Goal: Task Accomplishment & Management: Manage account settings

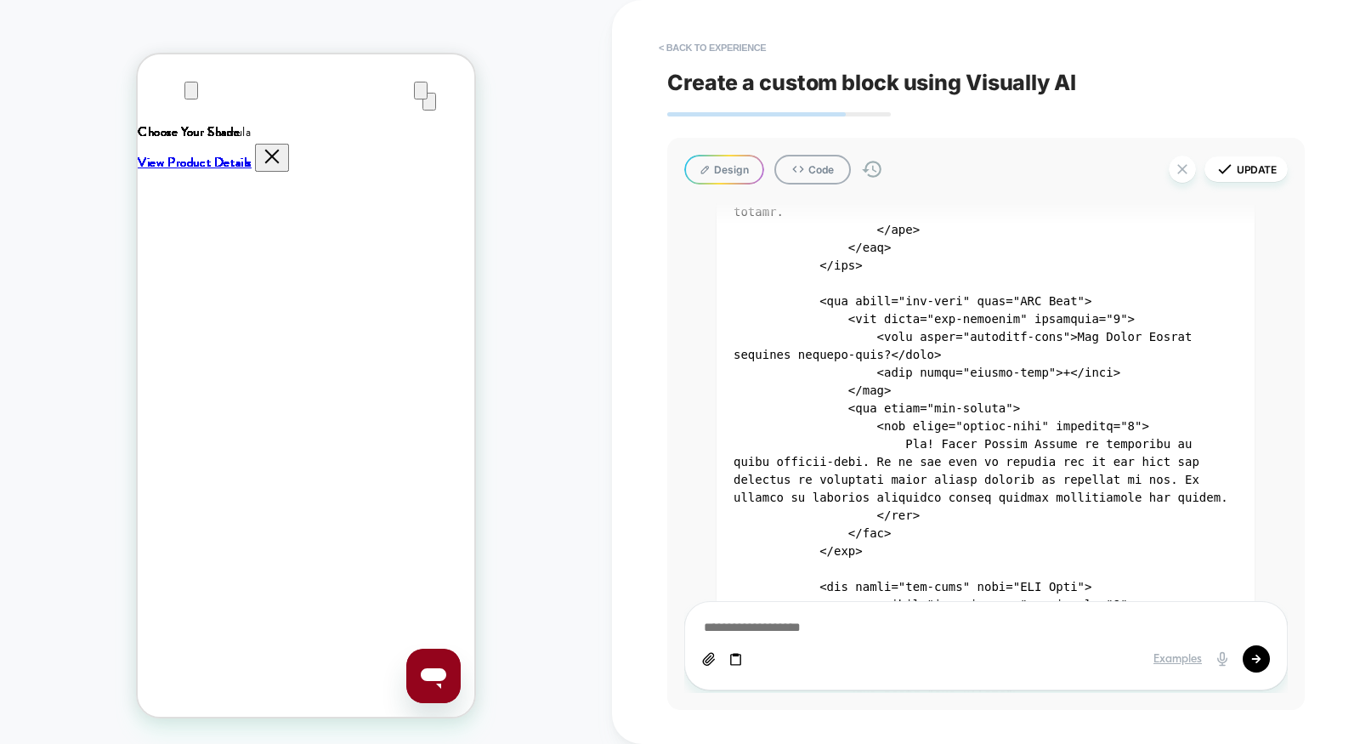
scroll to position [0, 338]
click at [744, 46] on button "< Back to experience" at bounding box center [712, 47] width 124 height 27
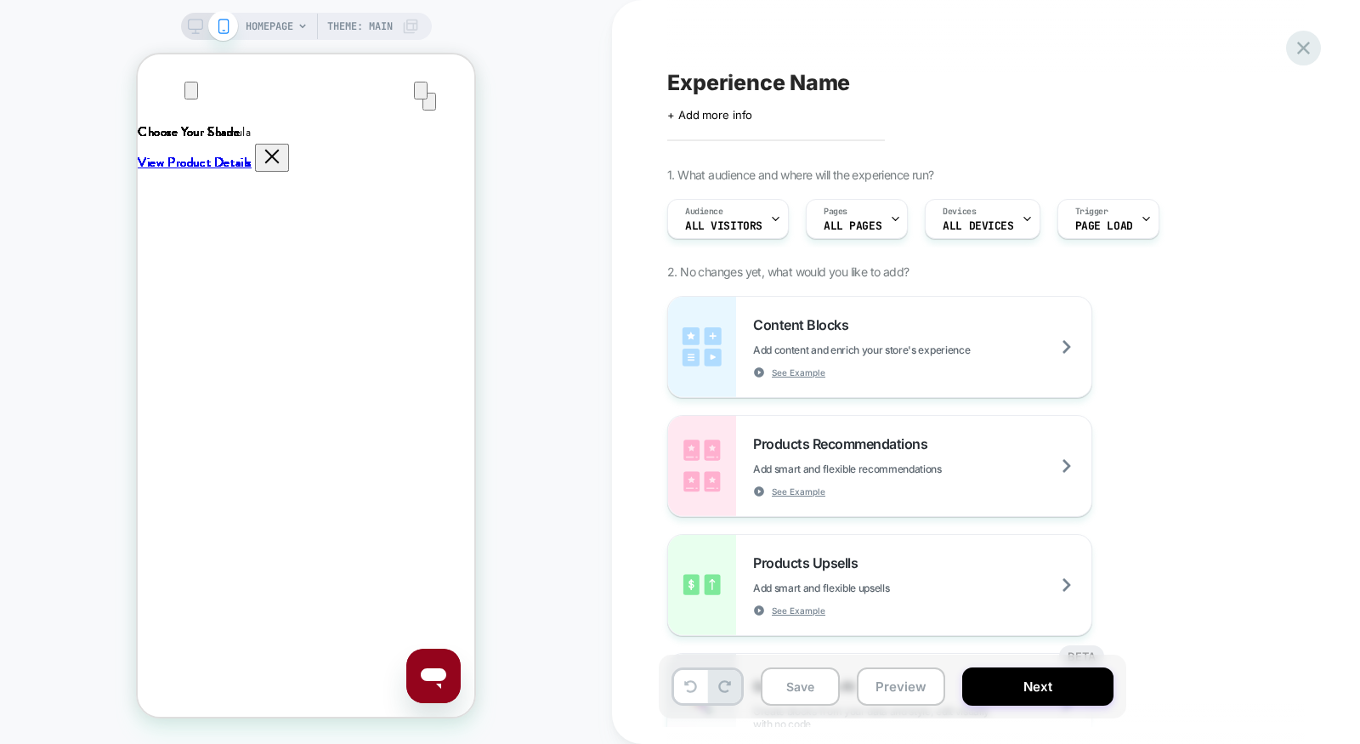
click at [1309, 48] on icon at bounding box center [1303, 48] width 23 height 23
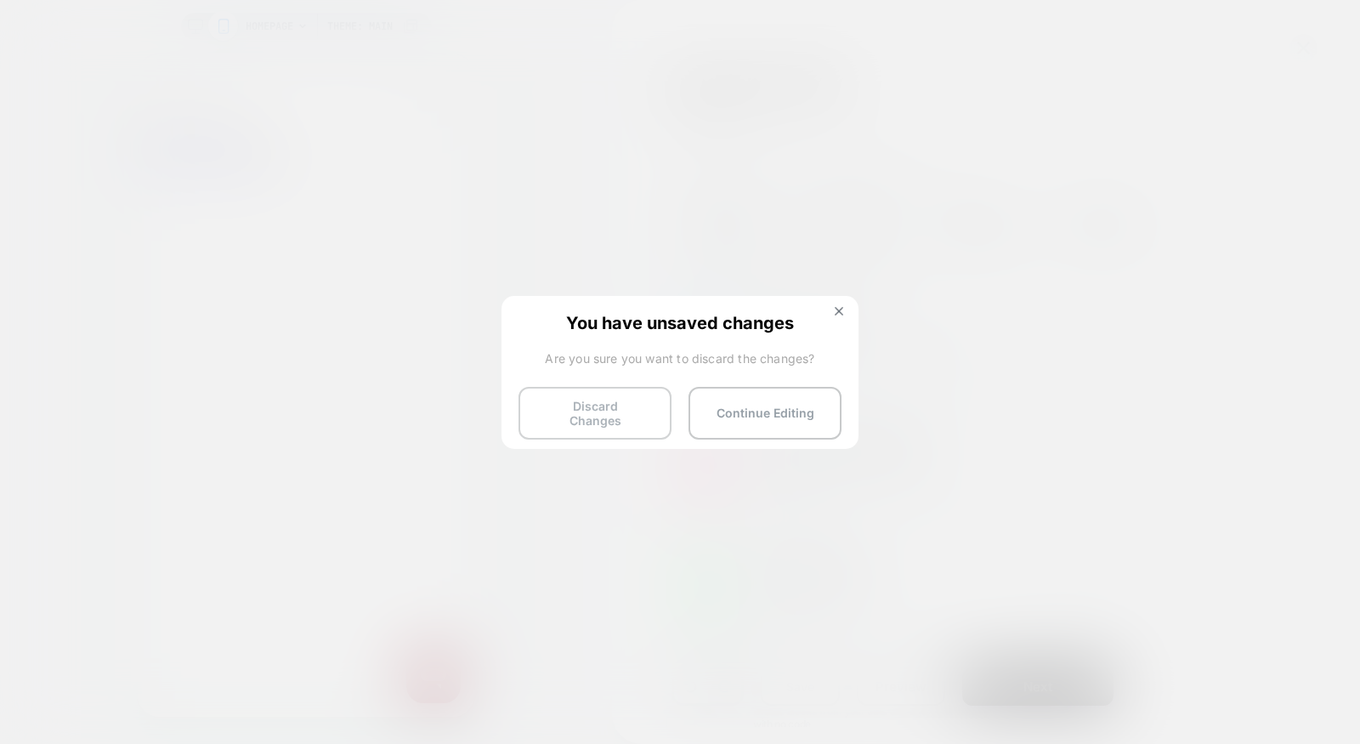
scroll to position [0, 674]
click at [591, 412] on button "Discard Changes" at bounding box center [595, 413] width 153 height 53
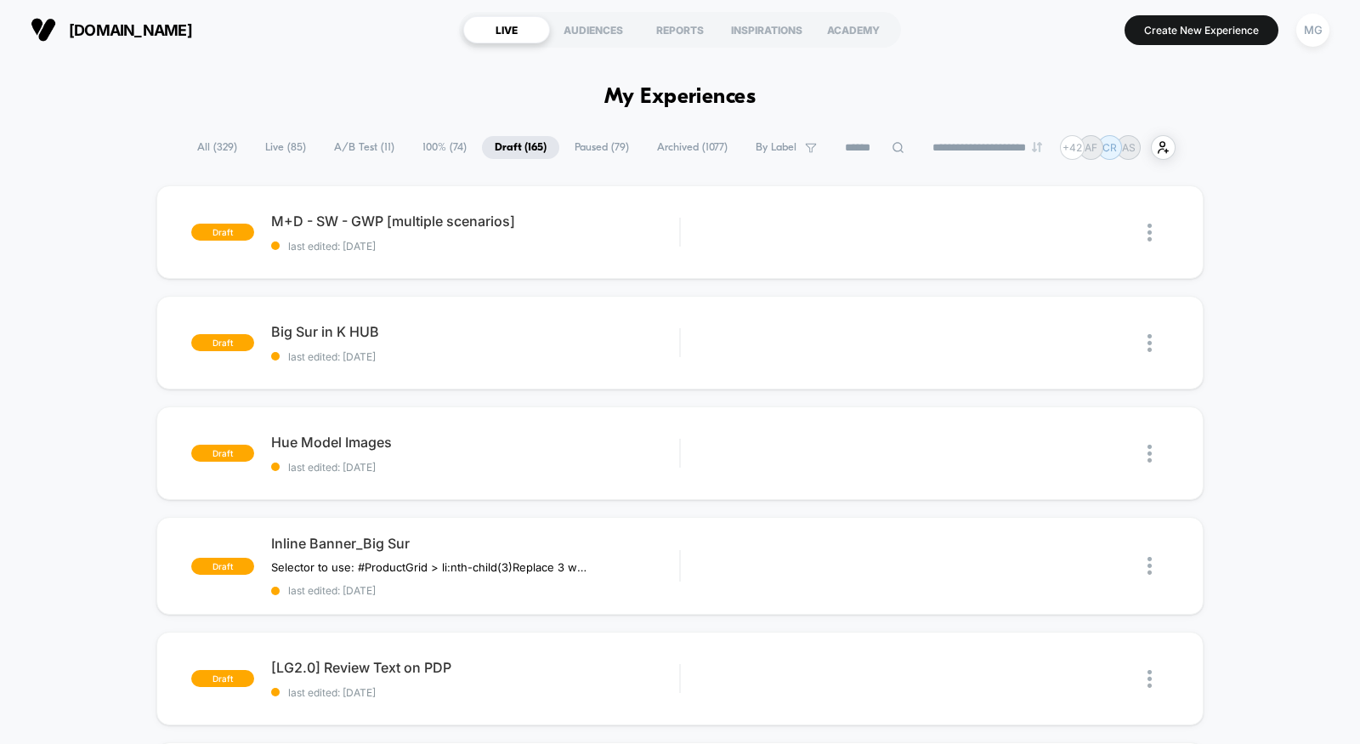
click at [344, 144] on span "A/B Test ( 11 )" at bounding box center [364, 147] width 86 height 23
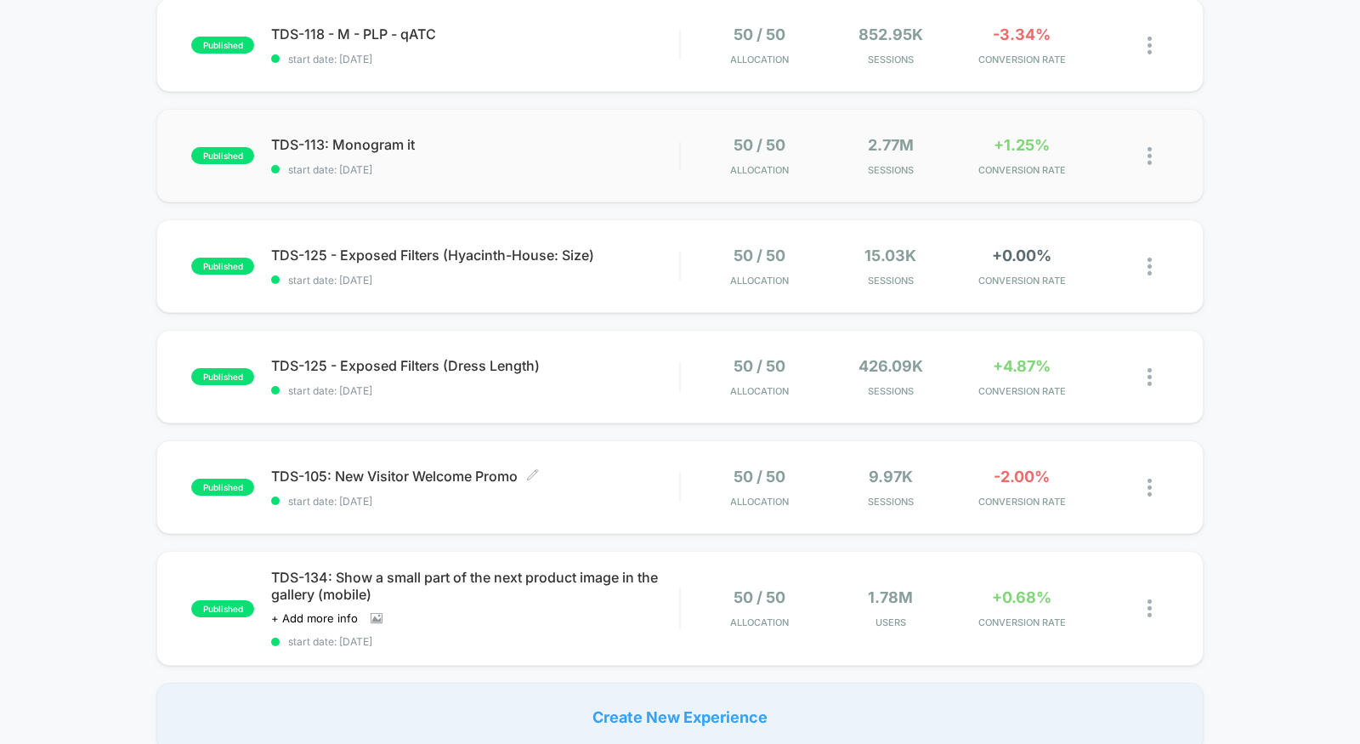
scroll to position [384, 0]
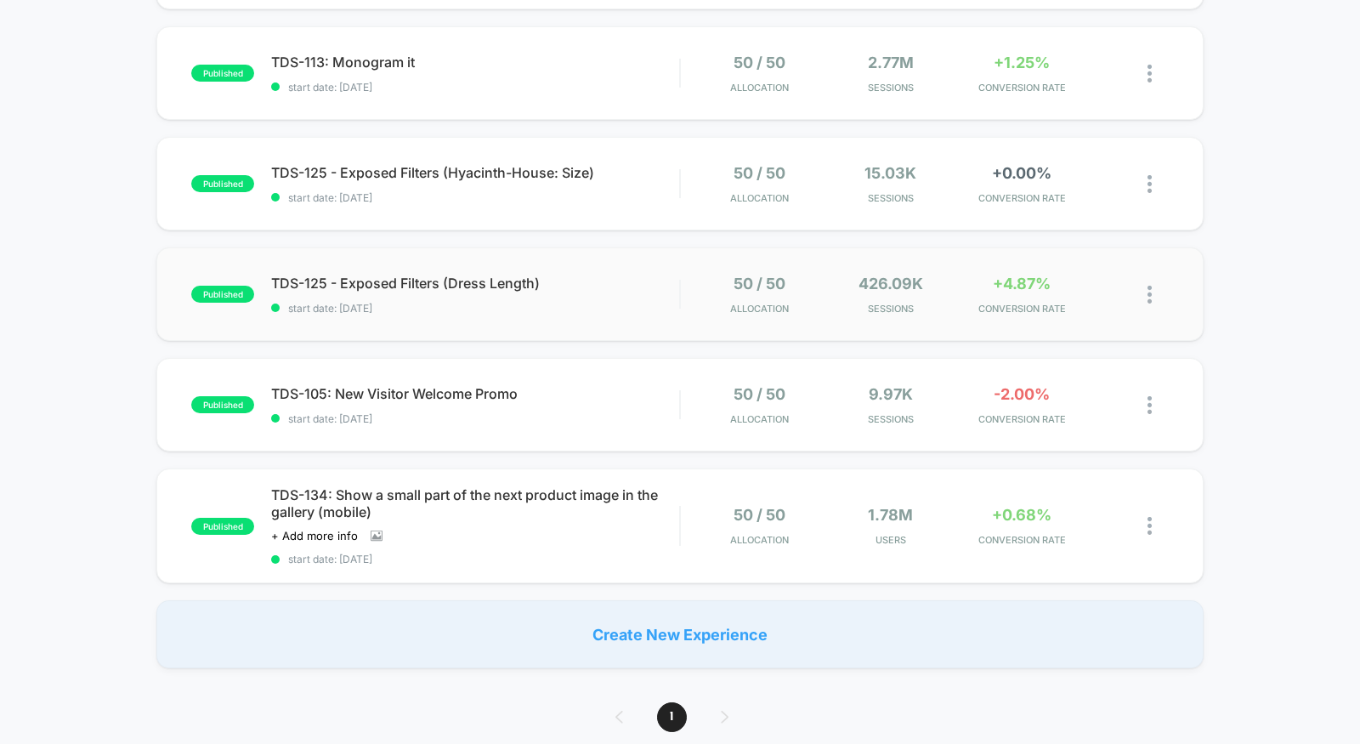
click at [558, 321] on div "published TDS-125 - Exposed Filters (Dress Length) start date: [DATE] 50 / 50 A…" at bounding box center [679, 294] width 1047 height 94
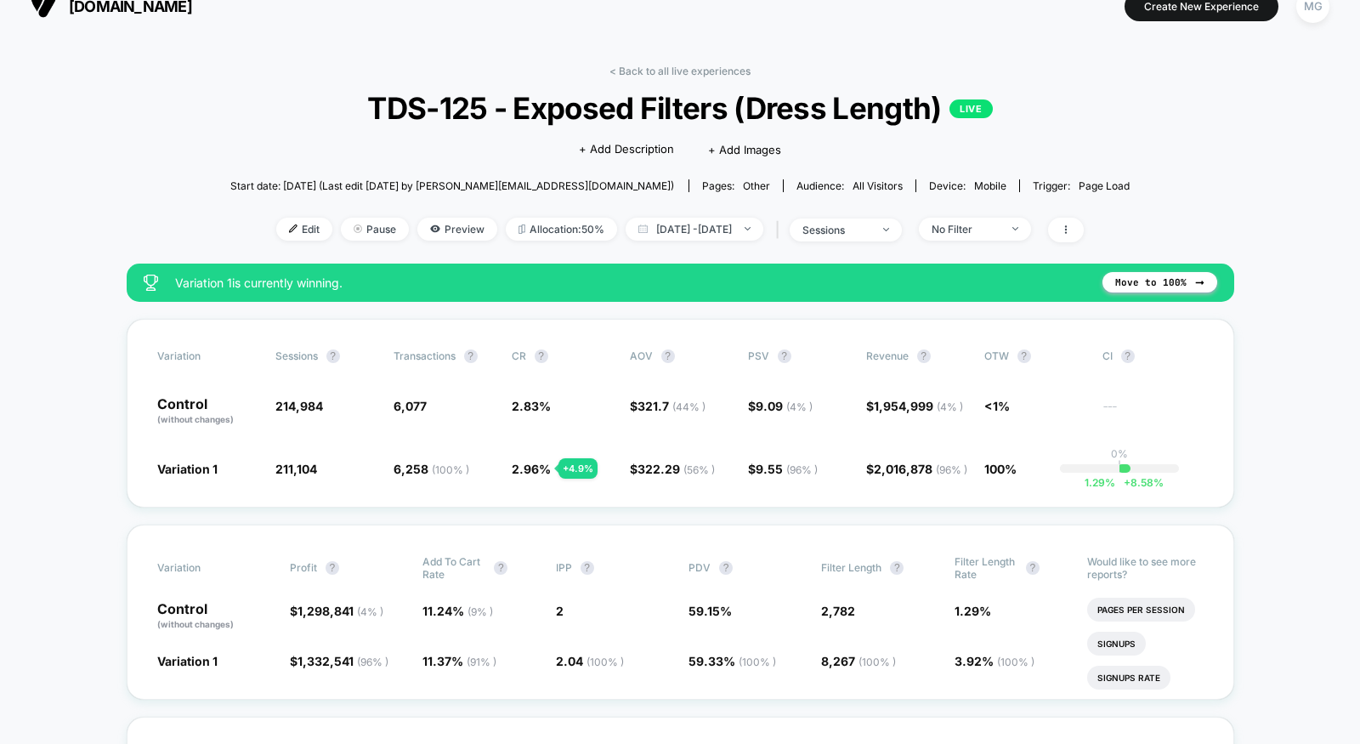
scroll to position [12, 0]
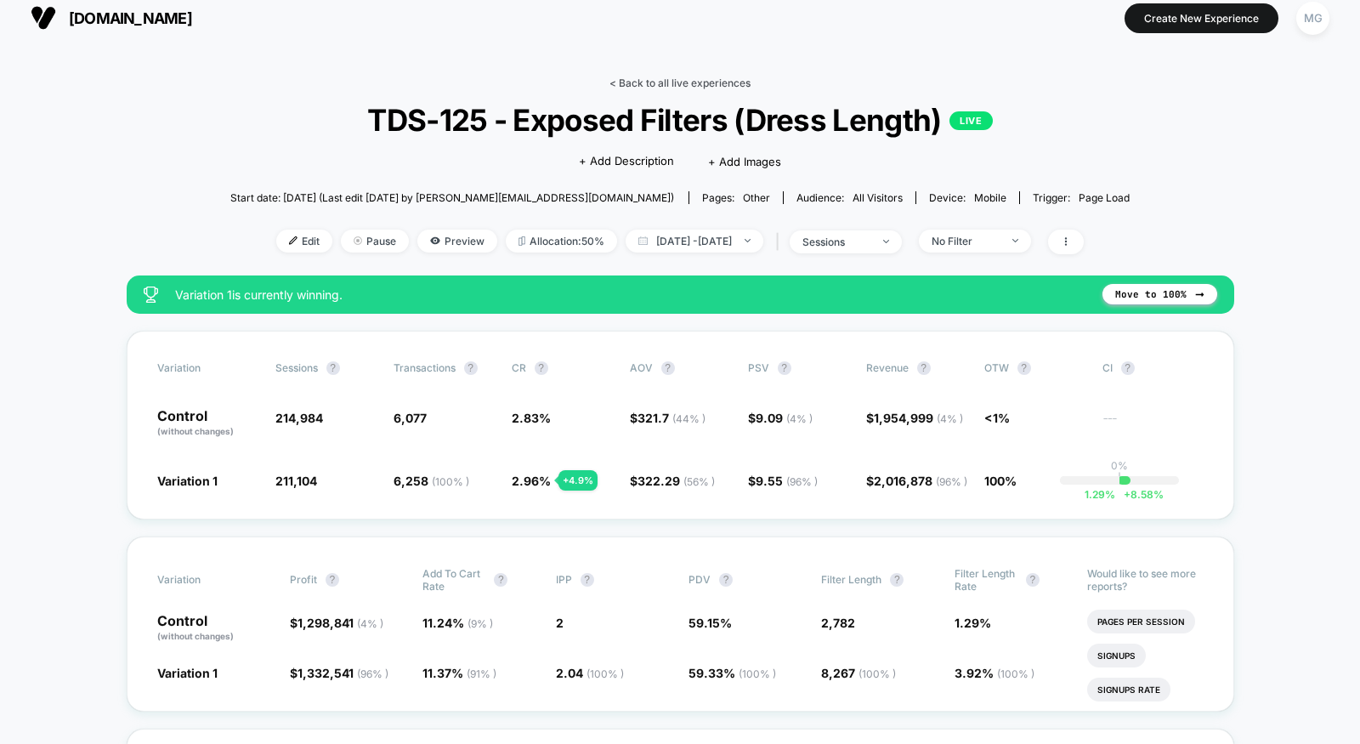
click at [701, 84] on link "< Back to all live experiences" at bounding box center [680, 83] width 141 height 13
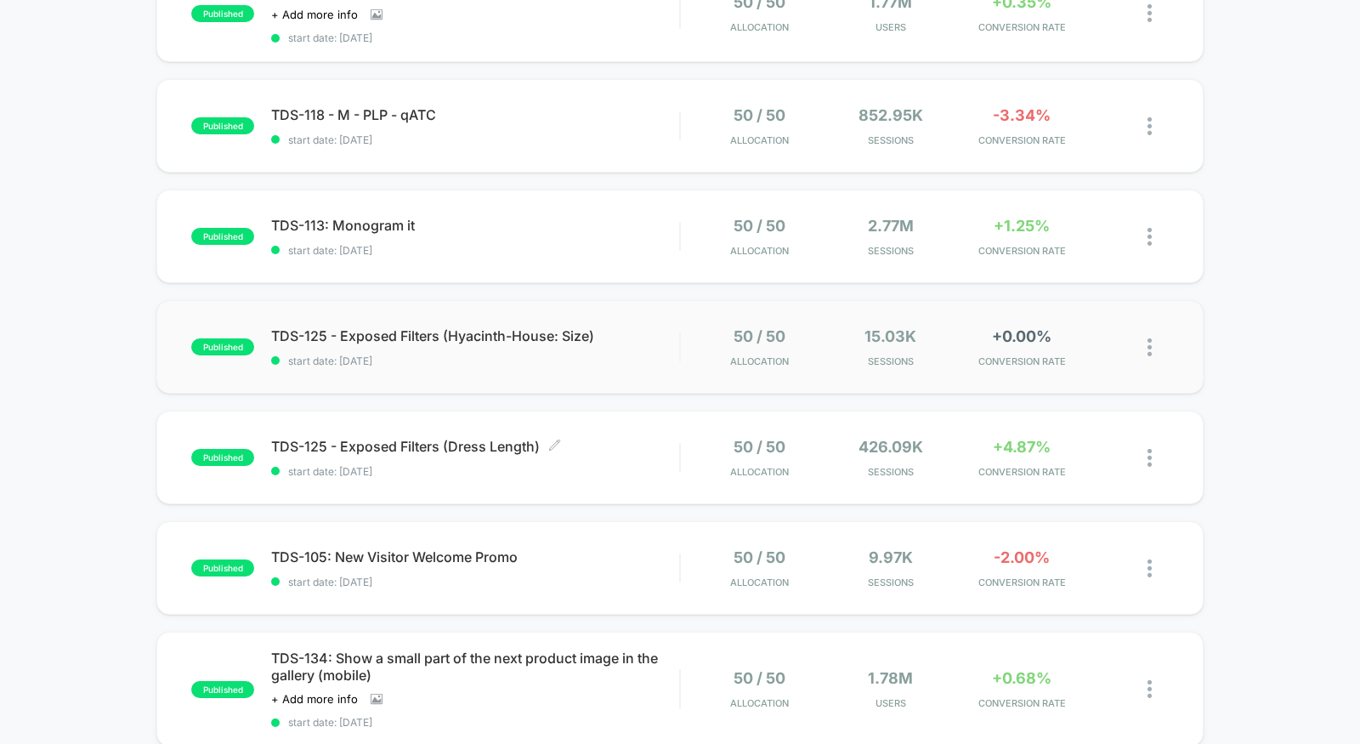
scroll to position [227, 0]
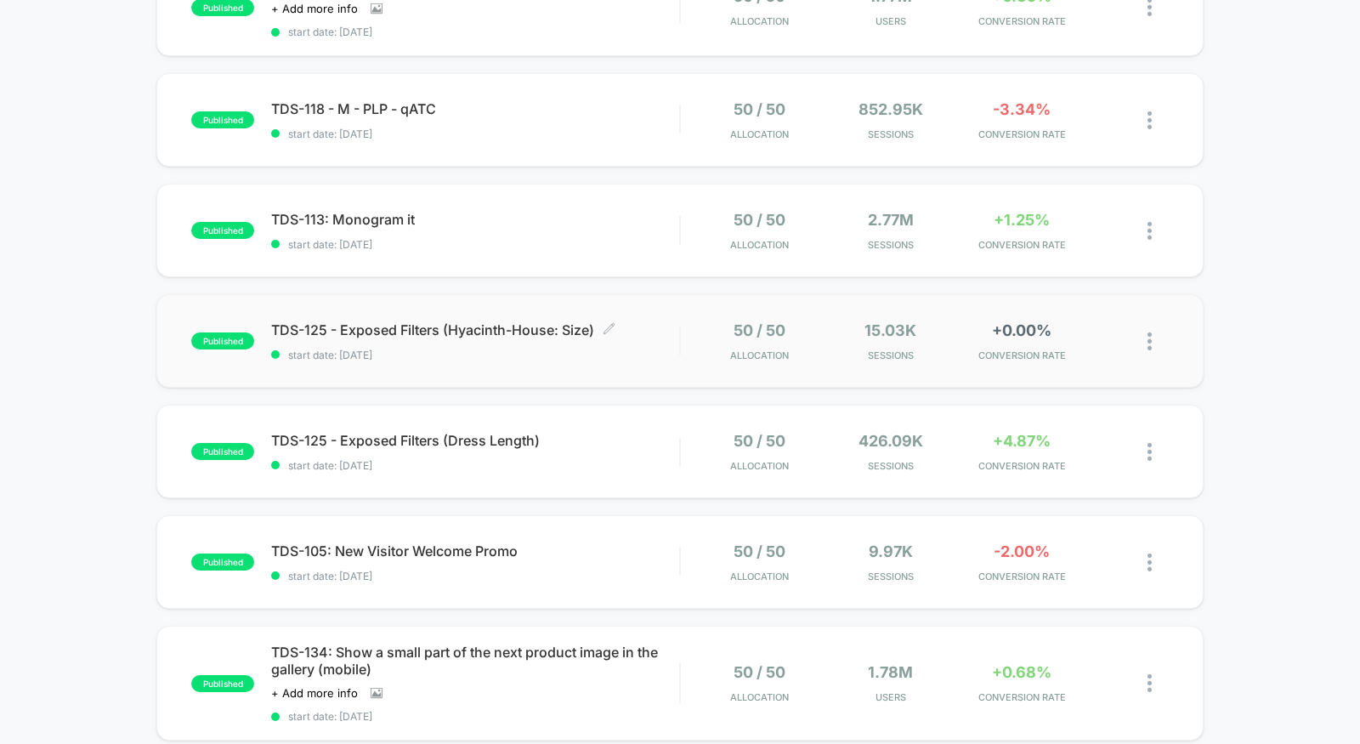
click at [647, 352] on span "start date: [DATE]" at bounding box center [475, 355] width 408 height 13
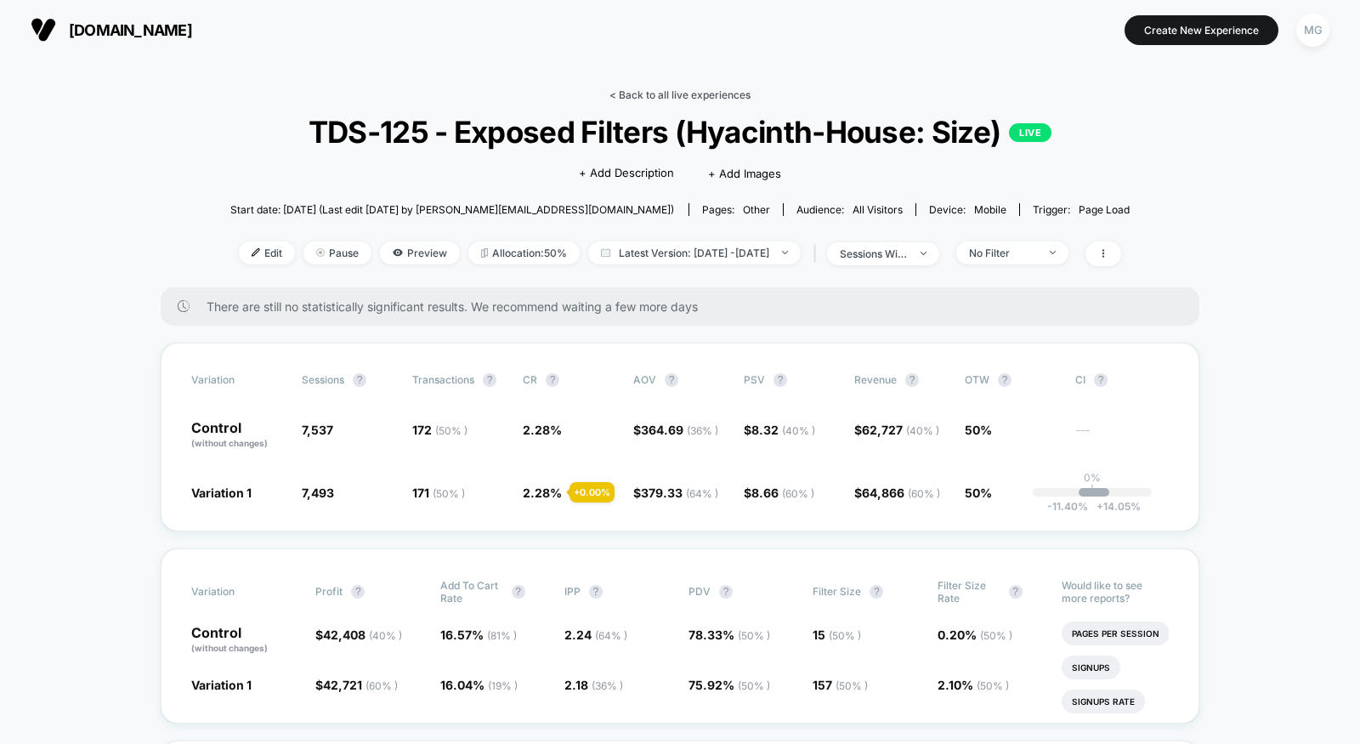
click at [704, 93] on link "< Back to all live experiences" at bounding box center [680, 94] width 141 height 13
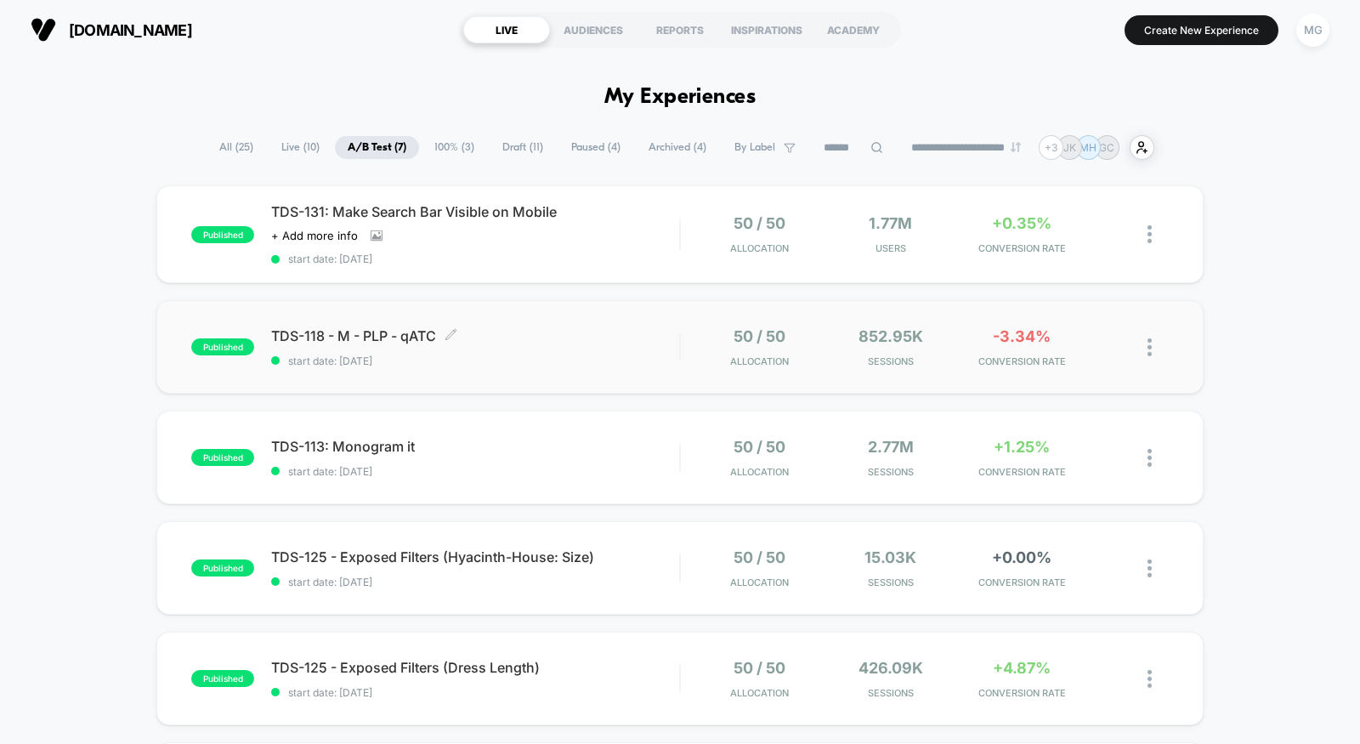
click at [561, 347] on div "TDS-118 - M - PLP - qATC Click to edit experience details Click to edit experie…" at bounding box center [475, 347] width 408 height 40
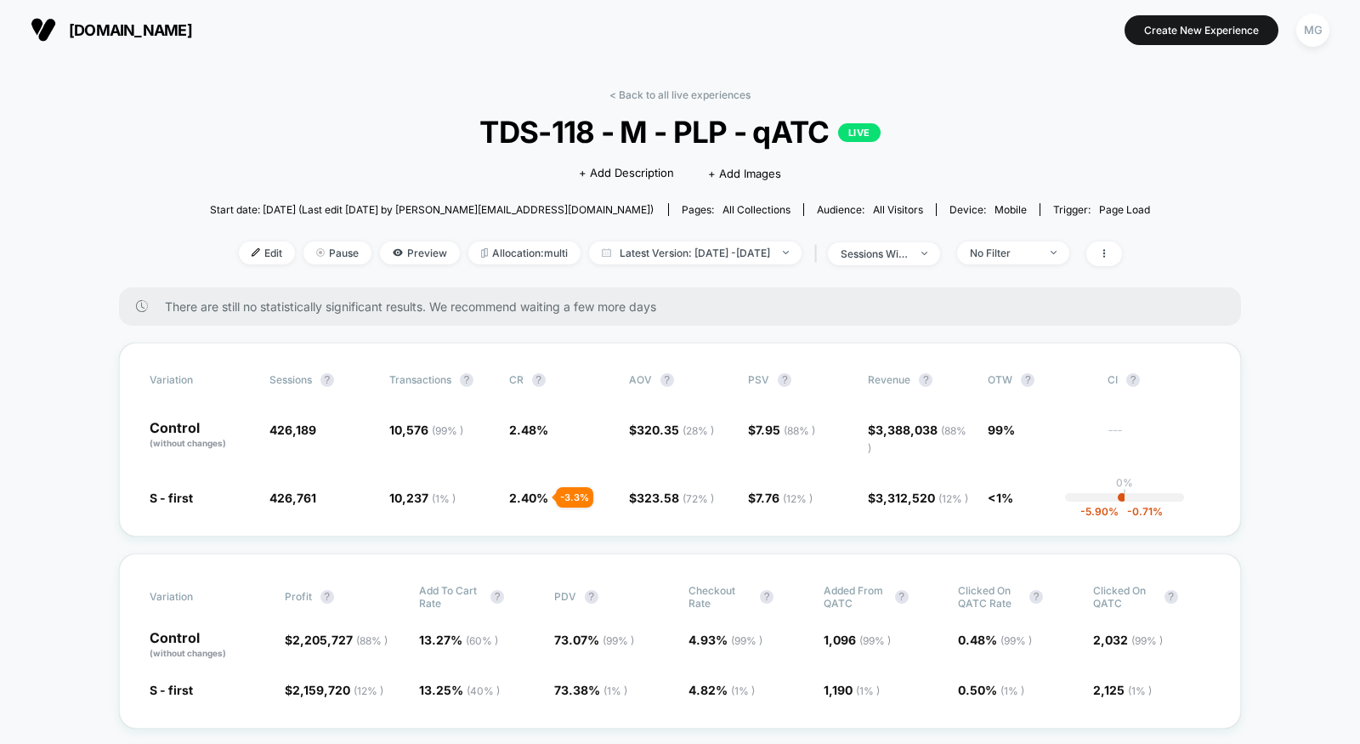
click at [1075, 237] on div "< Back to all live experiences TDS-118 - M - PLP - qATC LIVE Click to edit expe…" at bounding box center [680, 187] width 941 height 199
click at [1069, 254] on span "No Filter" at bounding box center [1013, 252] width 112 height 23
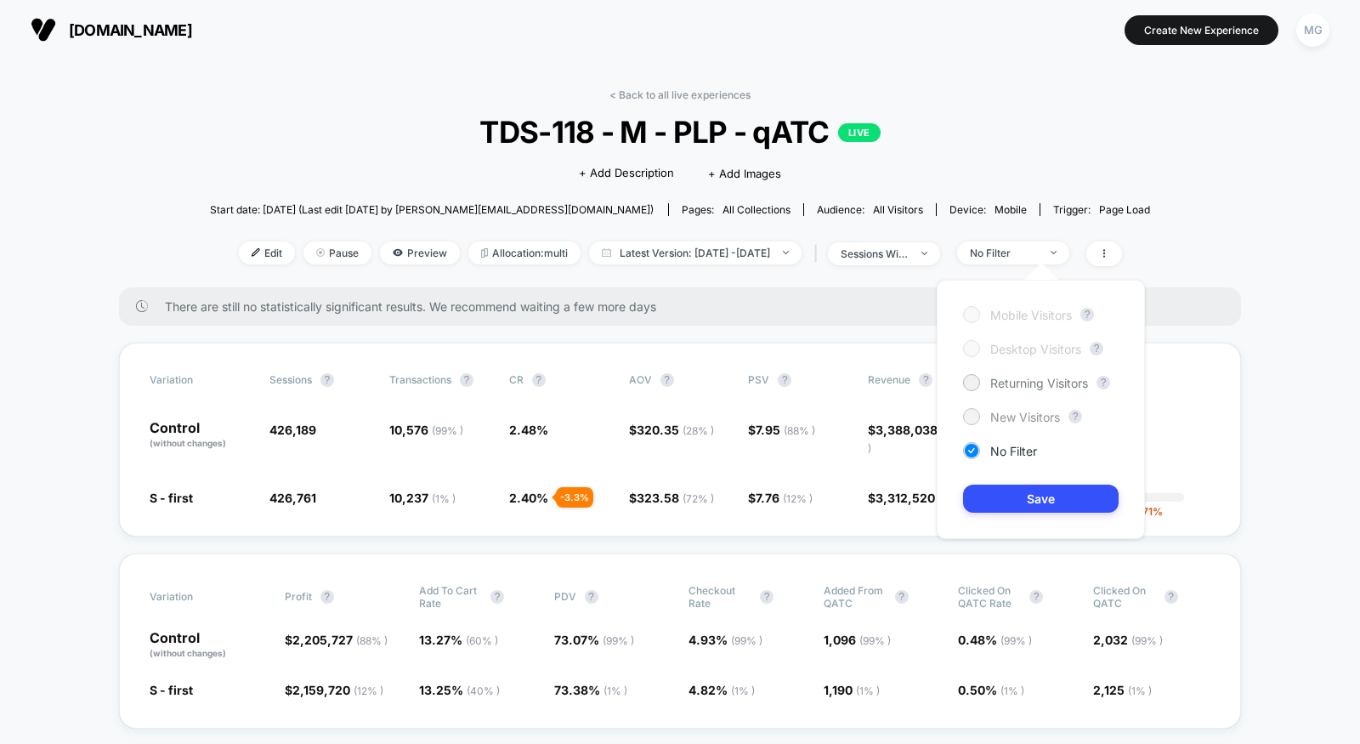
click at [1018, 414] on span "New Visitors" at bounding box center [1025, 417] width 70 height 14
click at [1017, 504] on button "Save" at bounding box center [1041, 499] width 156 height 28
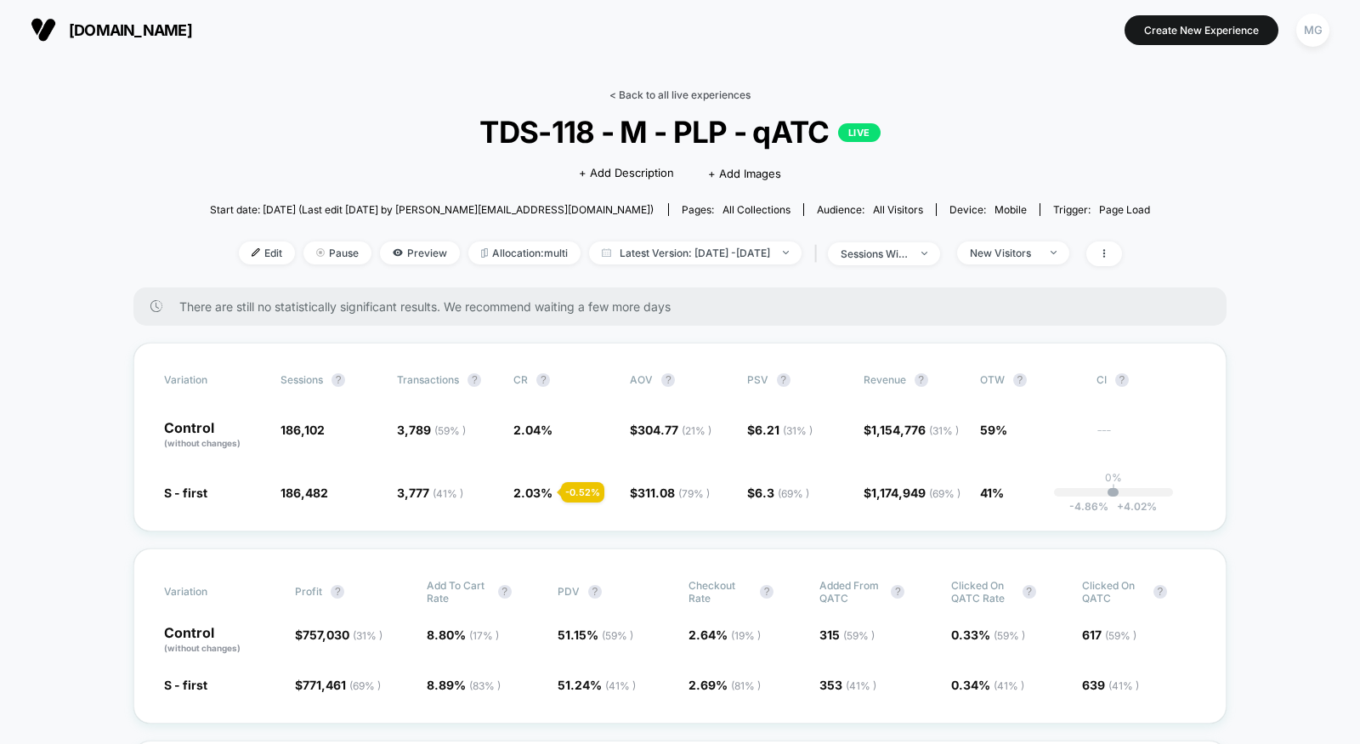
click at [666, 93] on link "< Back to all live experiences" at bounding box center [680, 94] width 141 height 13
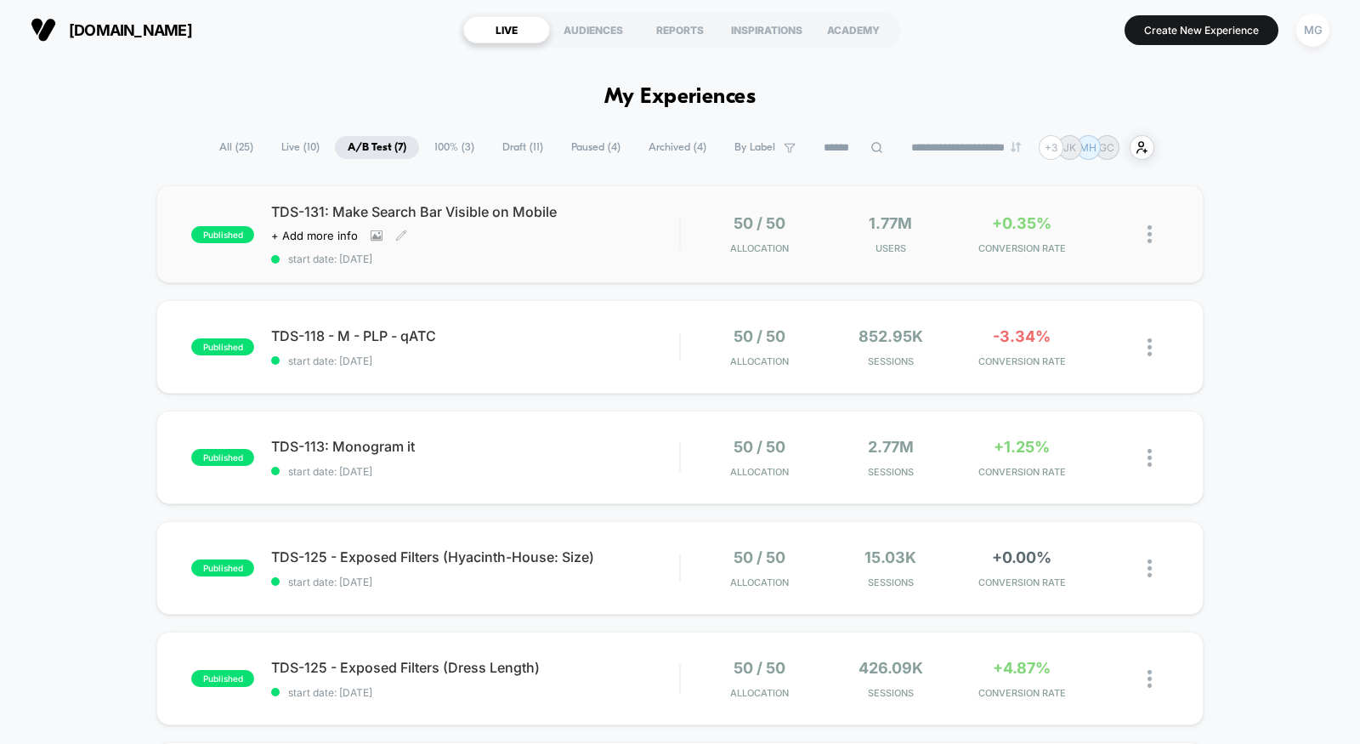
click at [585, 251] on div "TDS-131: Make Search Bar Visible on Mobile Click to view images Click to edit e…" at bounding box center [475, 234] width 408 height 62
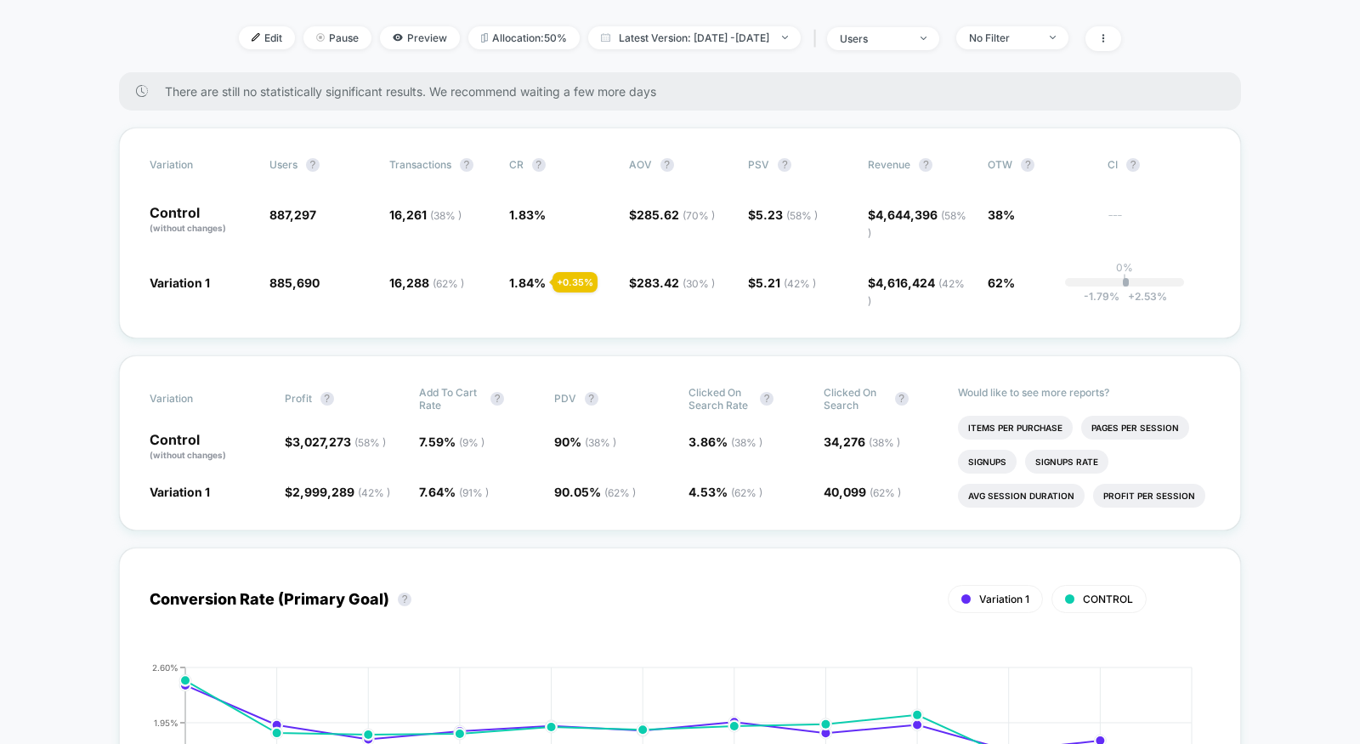
scroll to position [481, 0]
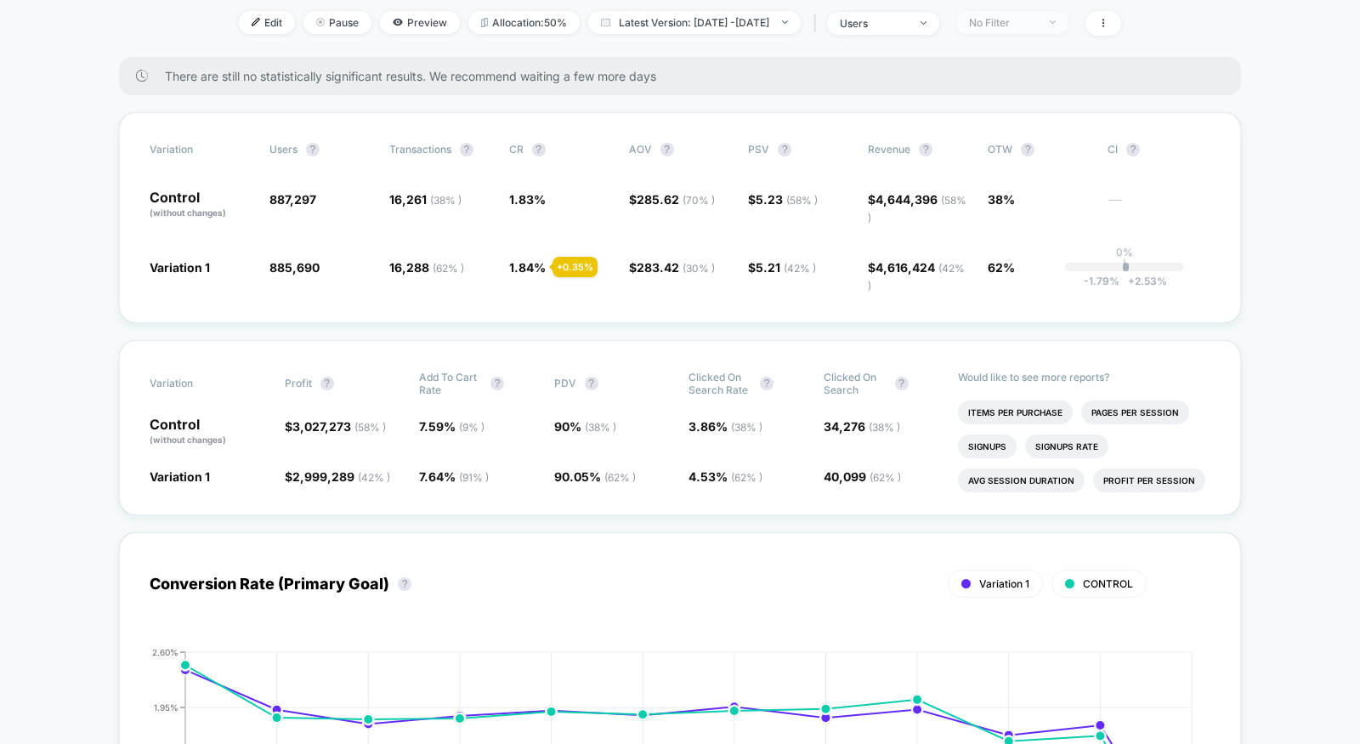
click at [1027, 29] on div "No Filter" at bounding box center [1003, 22] width 68 height 13
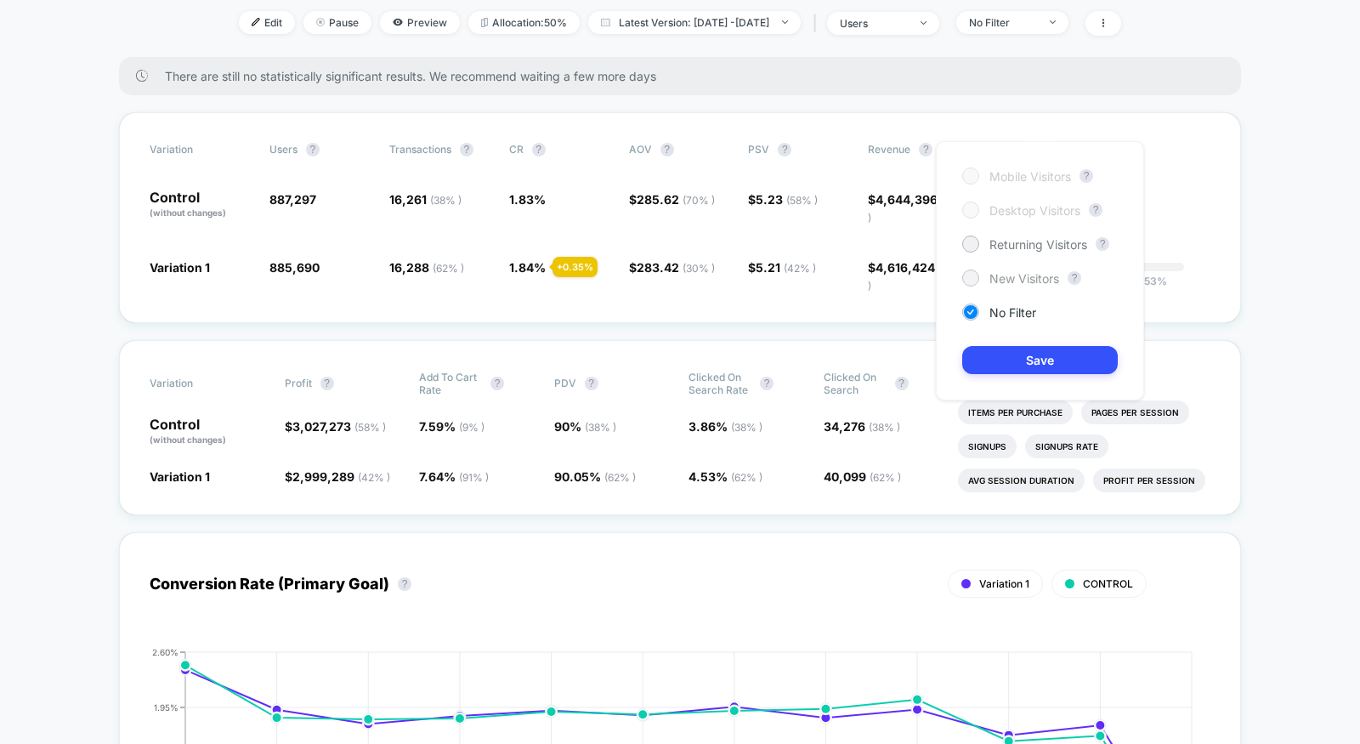
click at [1003, 281] on span "New Visitors" at bounding box center [1025, 278] width 70 height 14
click at [1008, 249] on span "Returning Visitors" at bounding box center [1039, 244] width 98 height 14
click at [1007, 359] on button "Save" at bounding box center [1040, 360] width 156 height 28
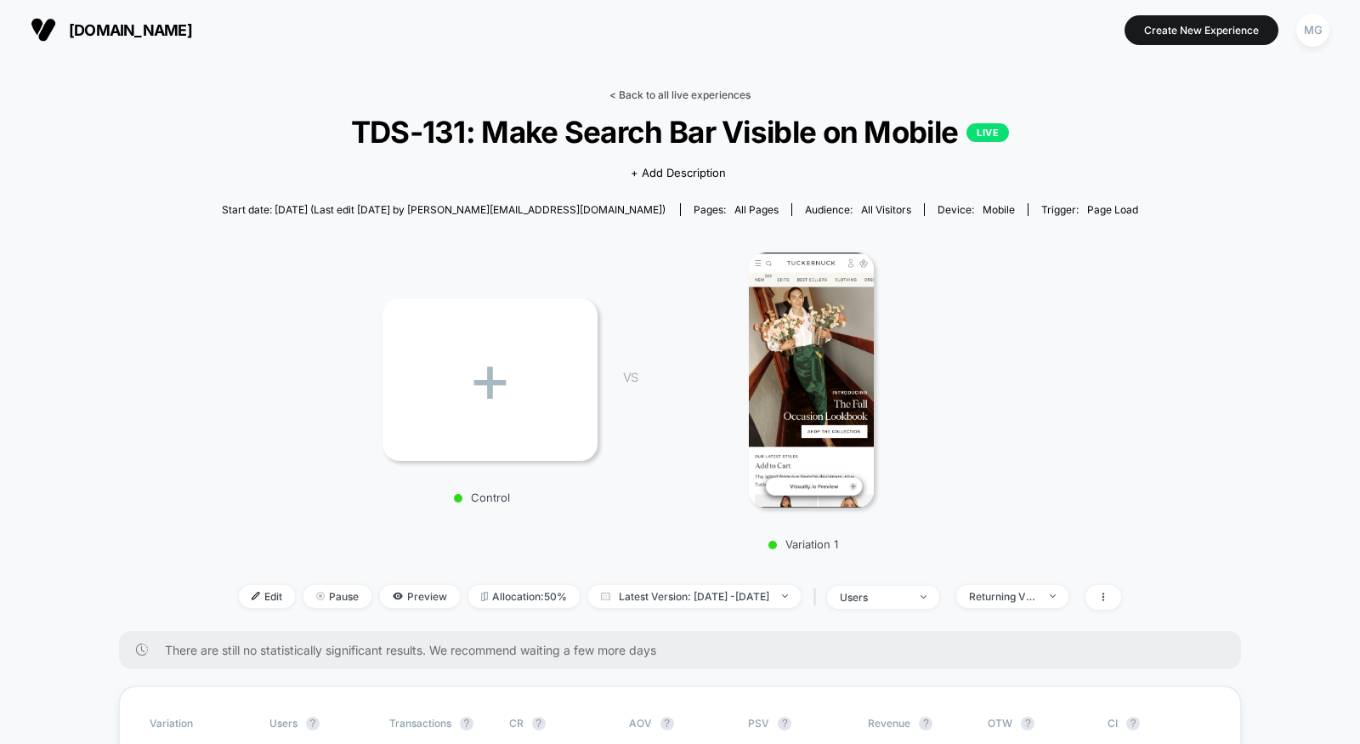
click at [695, 94] on link "< Back to all live experiences" at bounding box center [680, 94] width 141 height 13
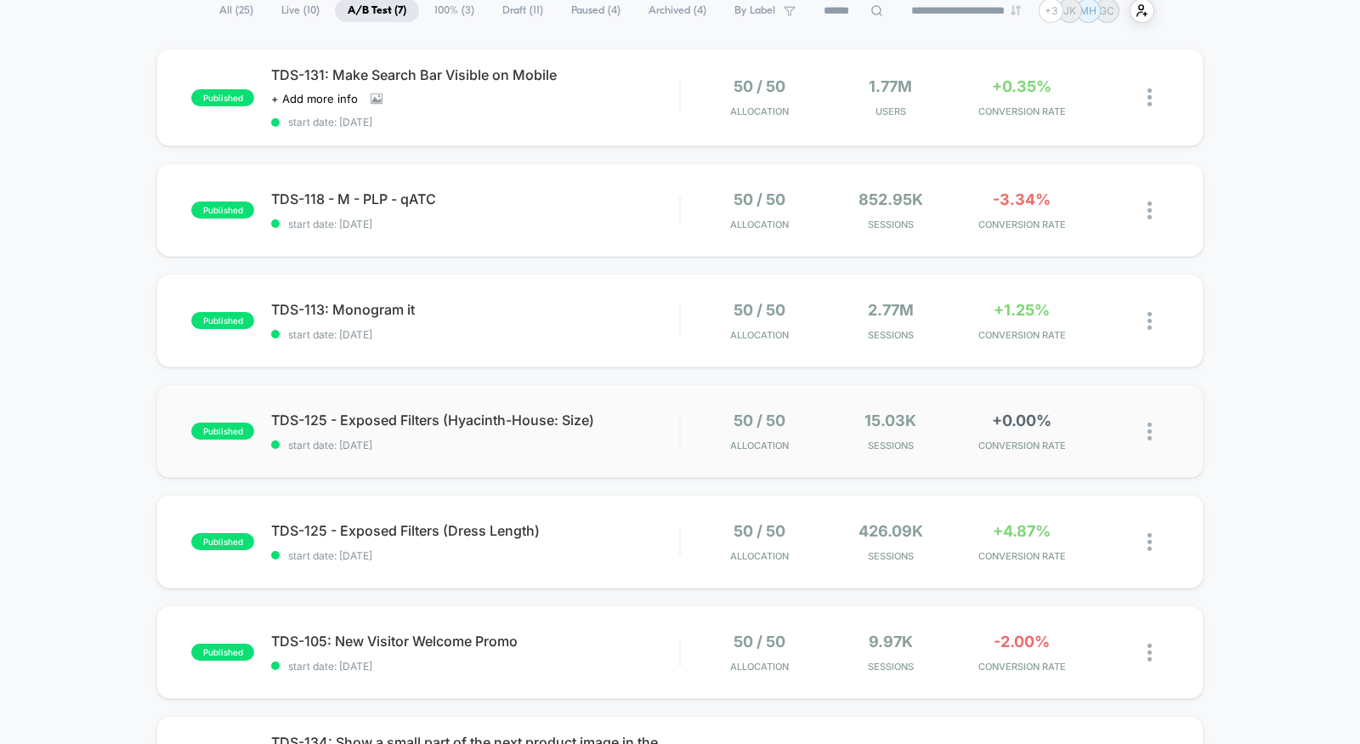
scroll to position [188, 0]
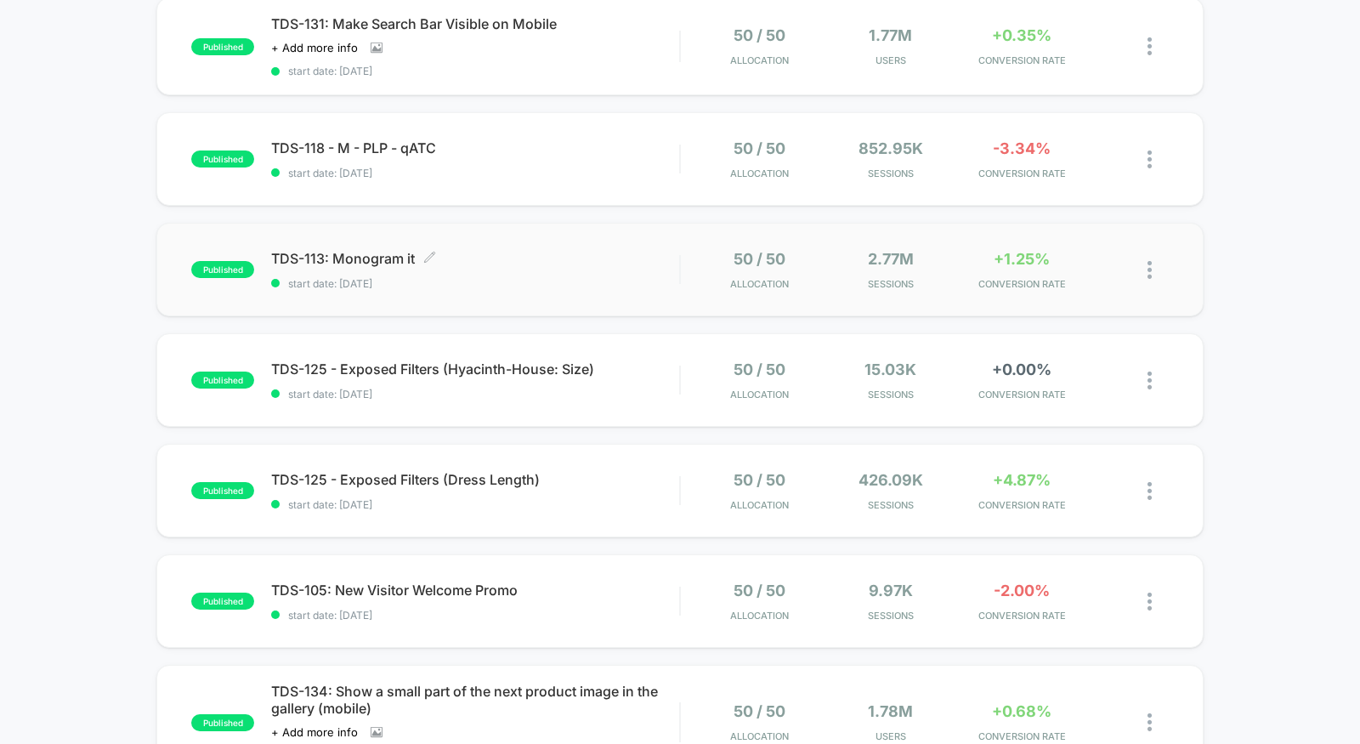
click at [574, 259] on span "TDS-113: Monogram it Click to edit experience details" at bounding box center [475, 258] width 408 height 17
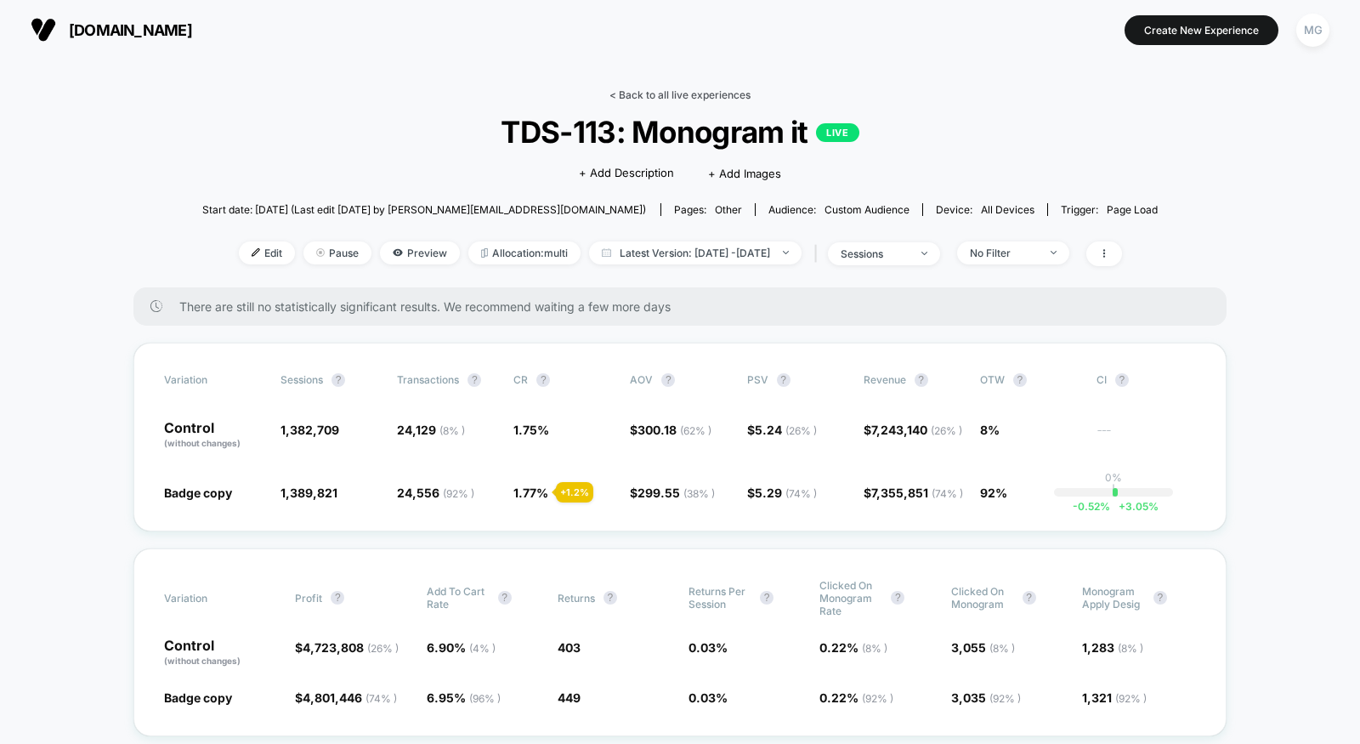
click at [686, 94] on link "< Back to all live experiences" at bounding box center [680, 94] width 141 height 13
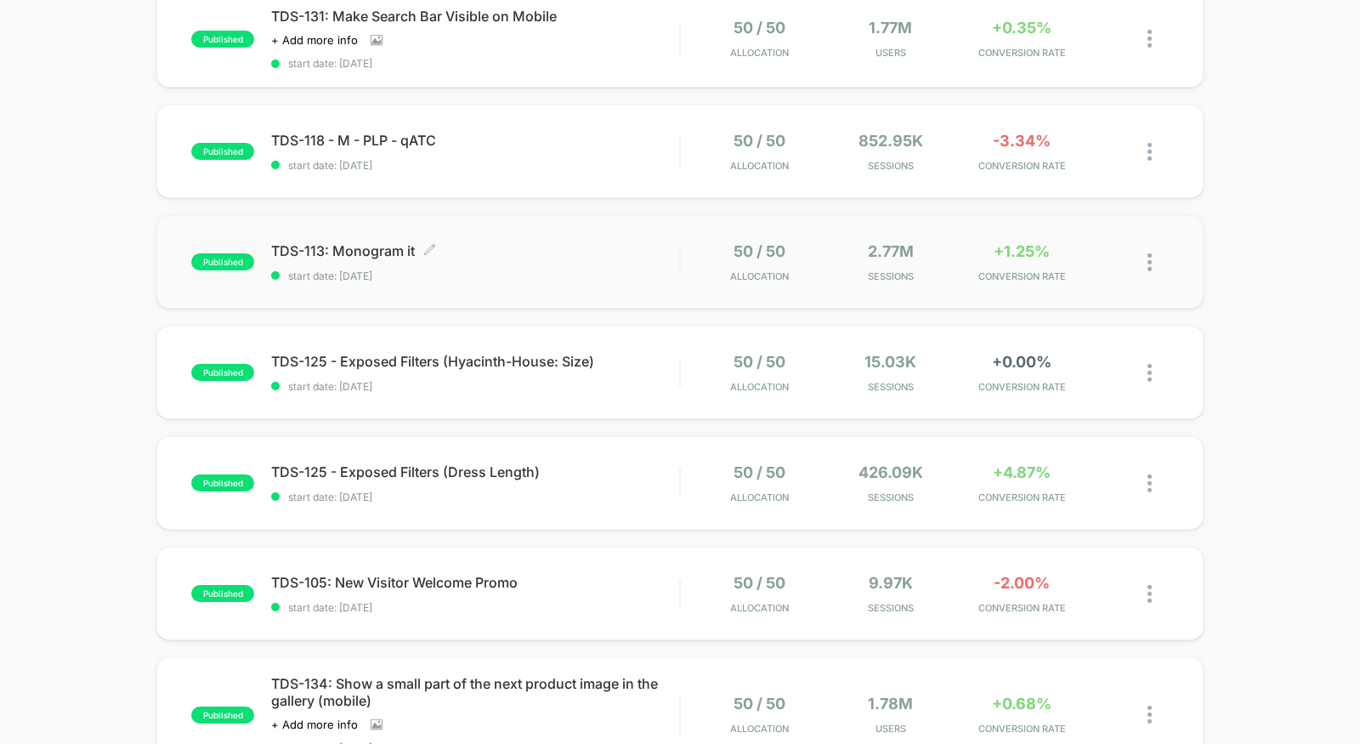
scroll to position [361, 0]
